Goal: Information Seeking & Learning: Learn about a topic

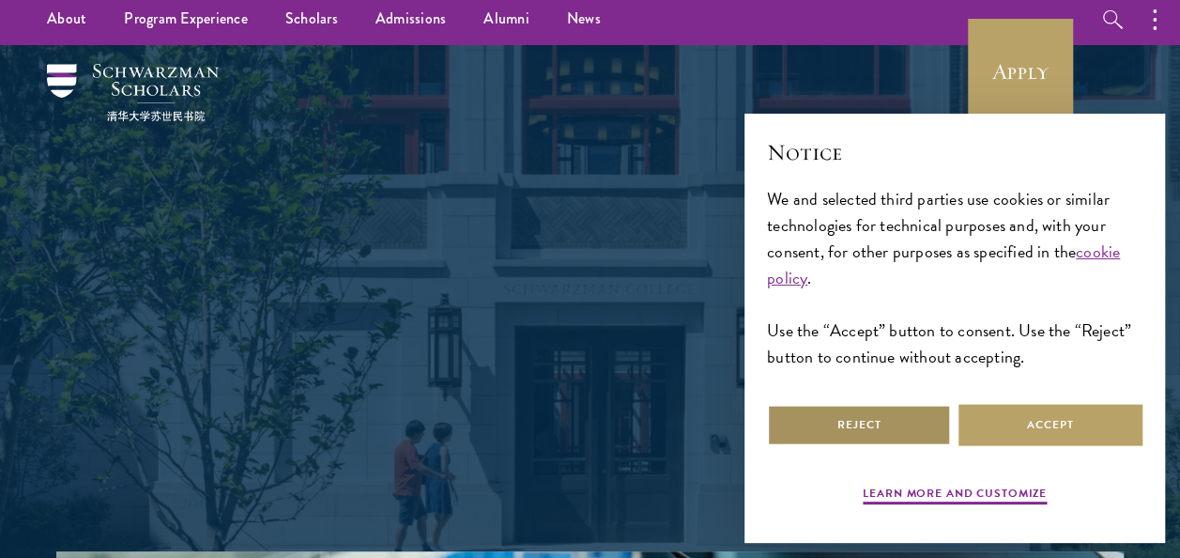
scroll to position [94, 0]
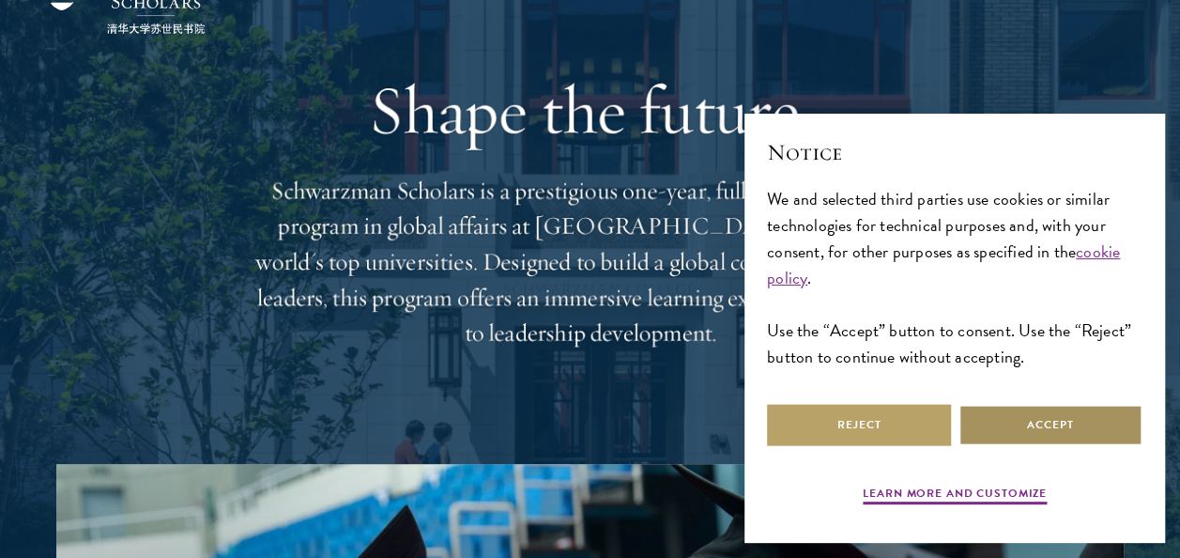
click at [1071, 438] on button "Accept" at bounding box center [1051, 425] width 184 height 42
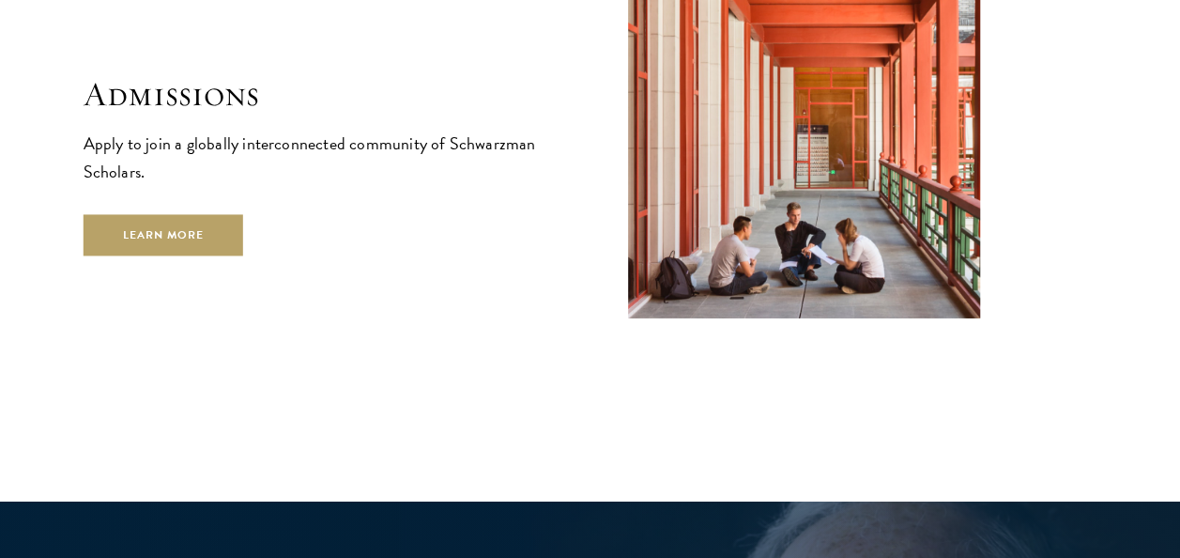
scroll to position [3005, 0]
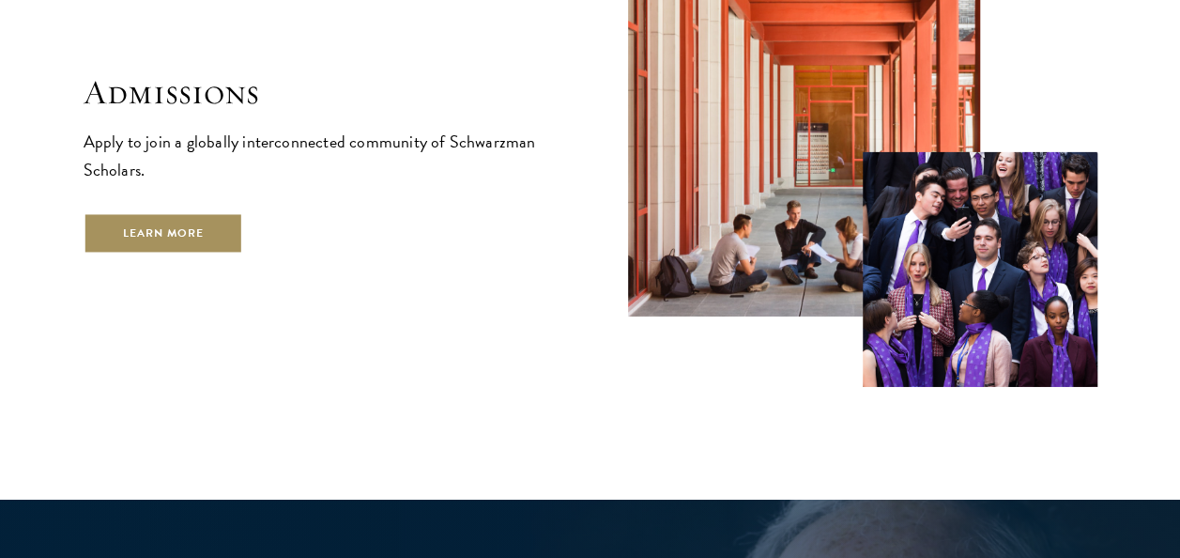
click at [189, 212] on link "Learn More" at bounding box center [164, 233] width 161 height 42
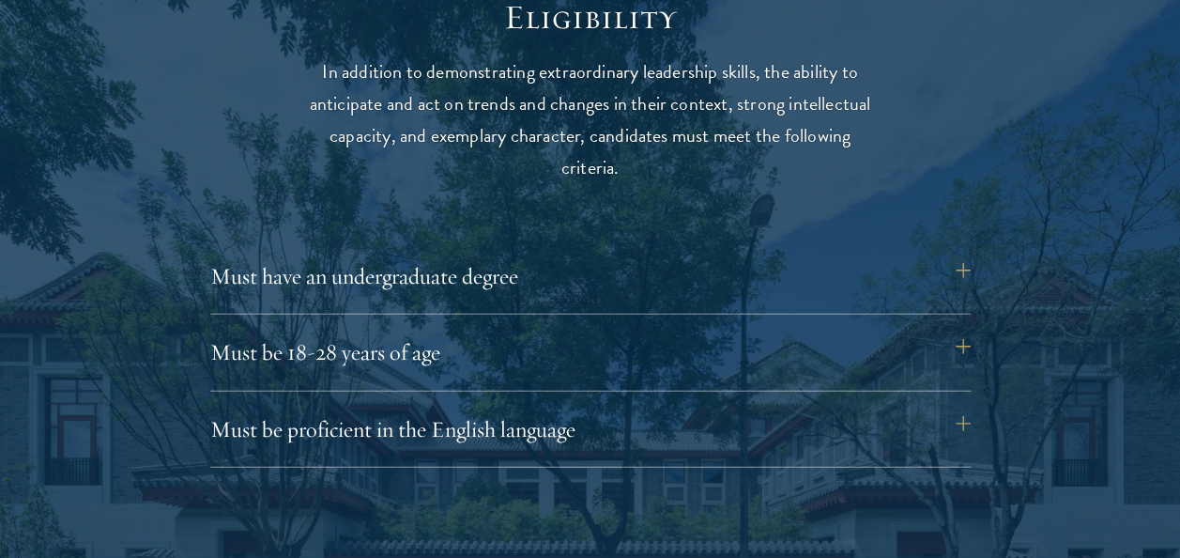
scroll to position [2535, 0]
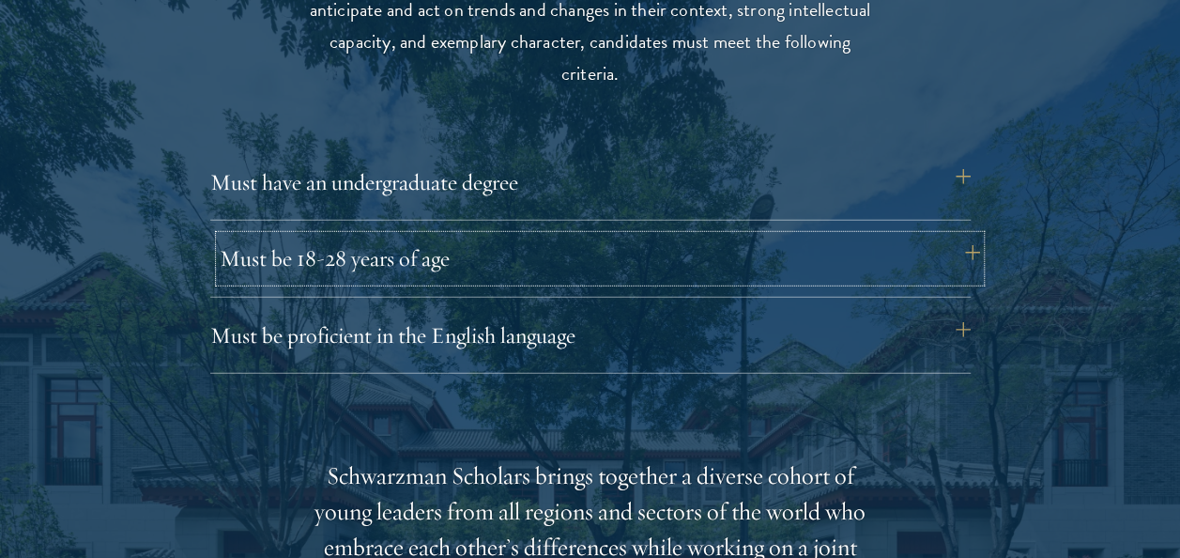
click at [330, 251] on button "Must be 18-28 years of age" at bounding box center [600, 258] width 761 height 45
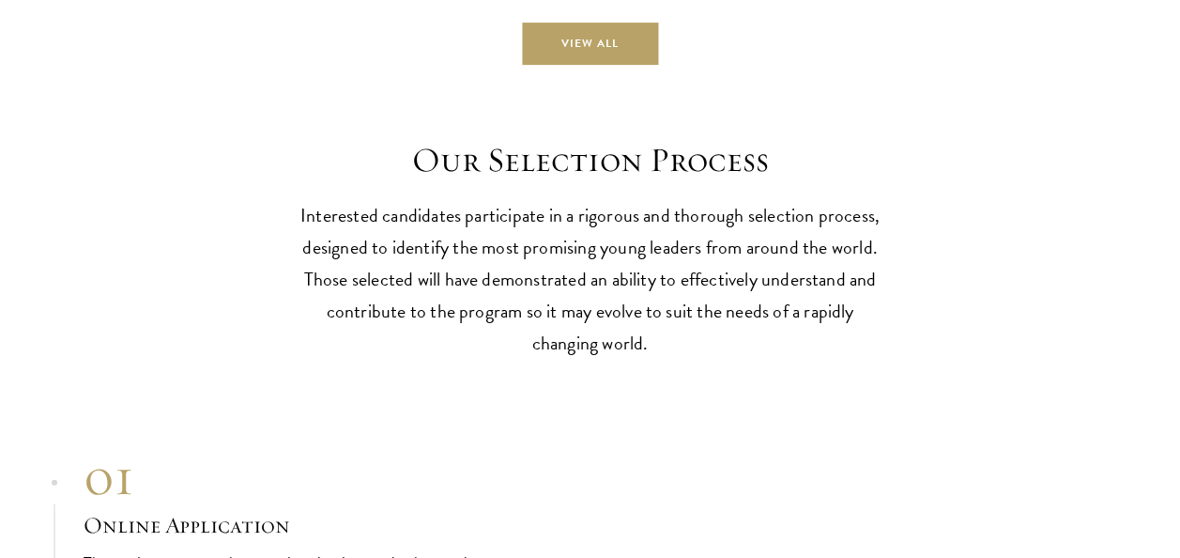
scroll to position [5634, 0]
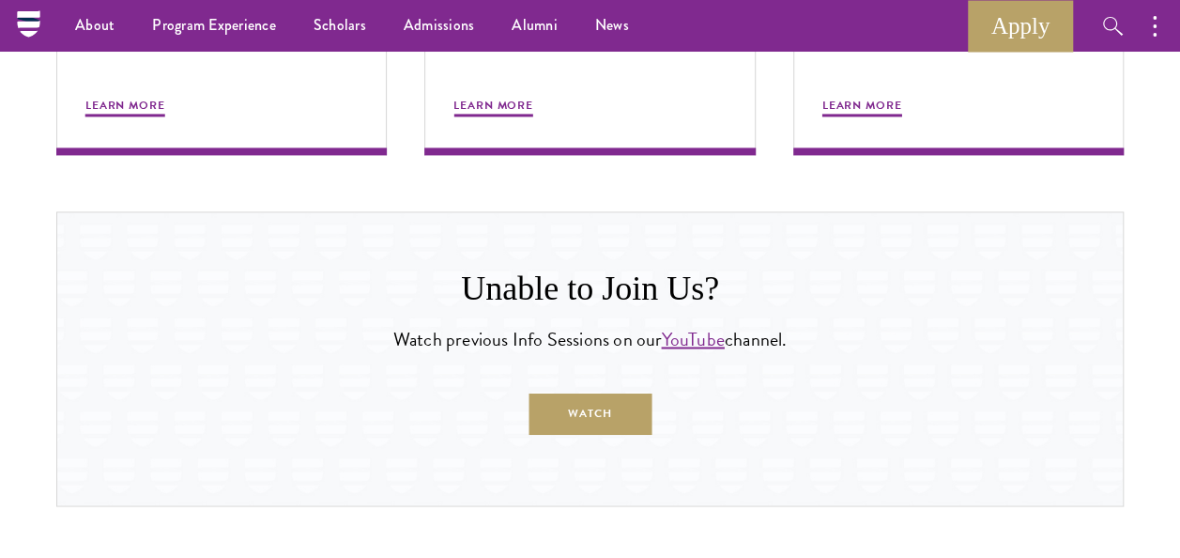
scroll to position [1315, 0]
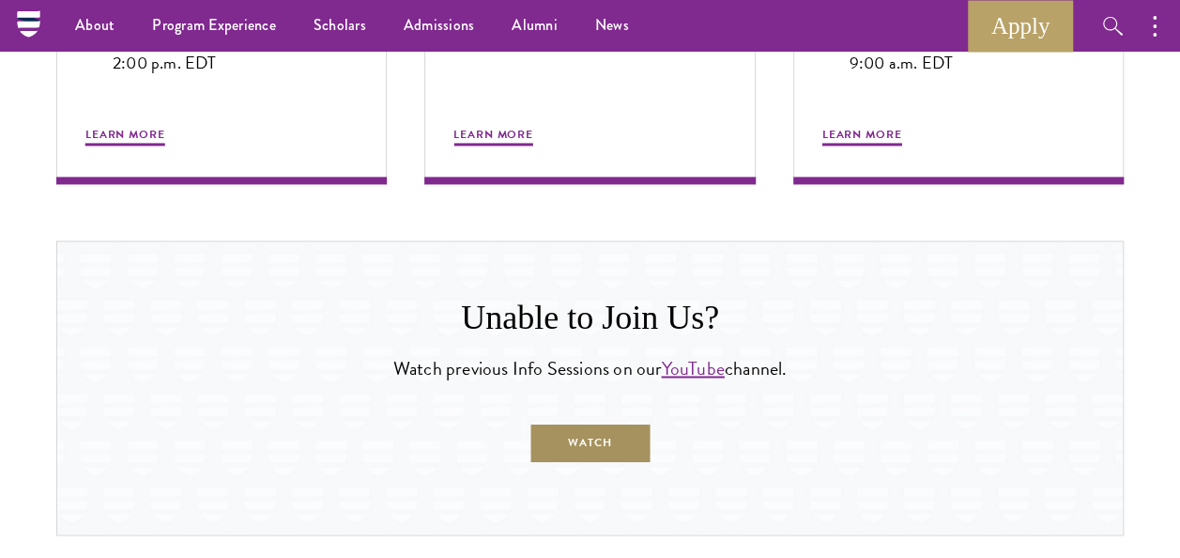
click at [576, 447] on link "WATCH" at bounding box center [590, 443] width 123 height 42
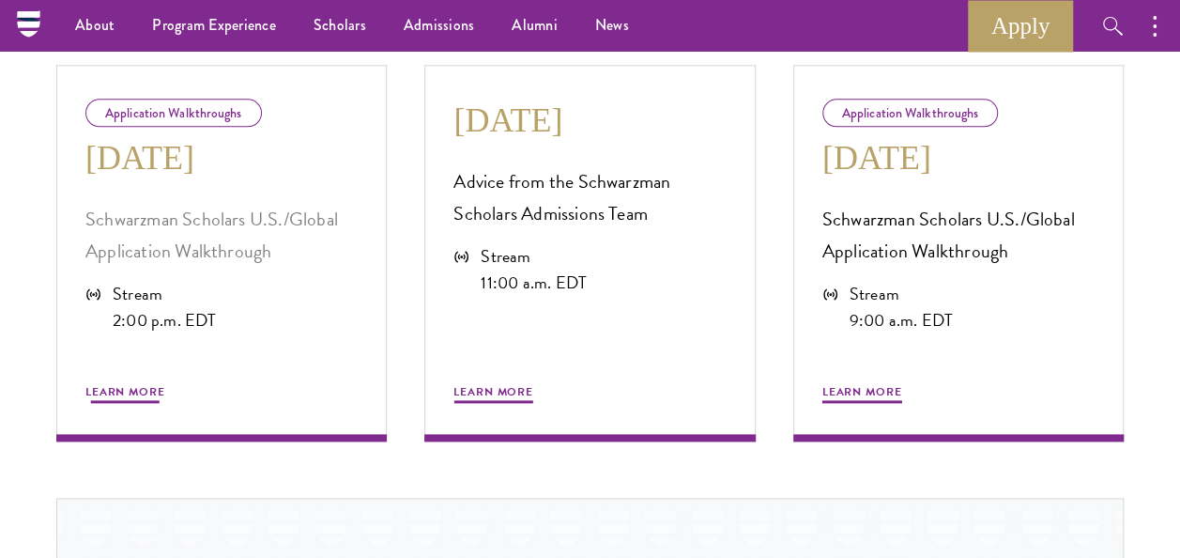
scroll to position [1033, 0]
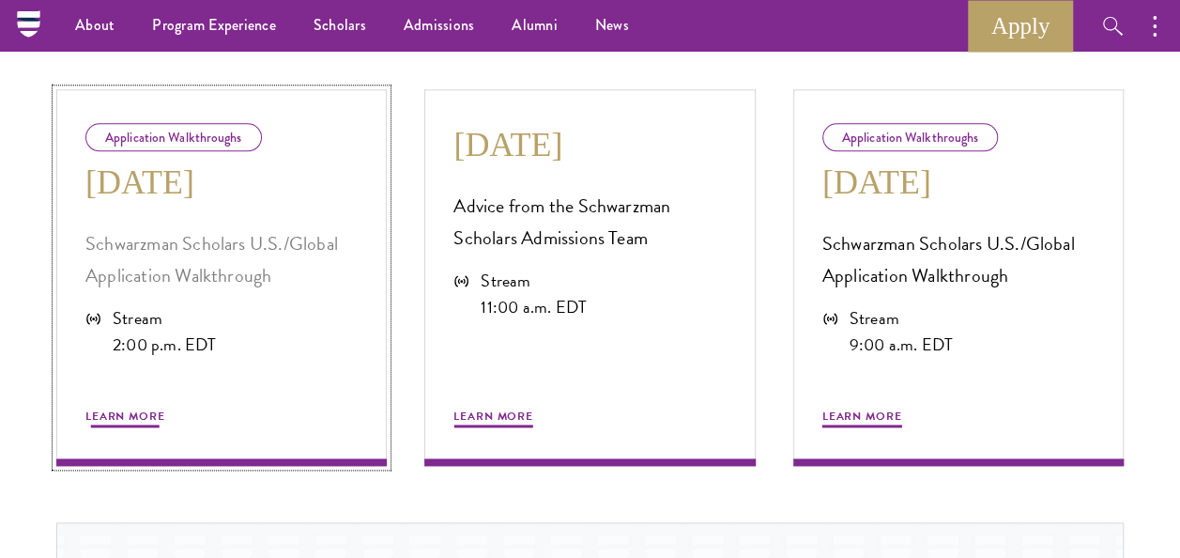
click at [125, 415] on span "Learn More" at bounding box center [125, 419] width 80 height 23
